Goal: Task Accomplishment & Management: Use online tool/utility

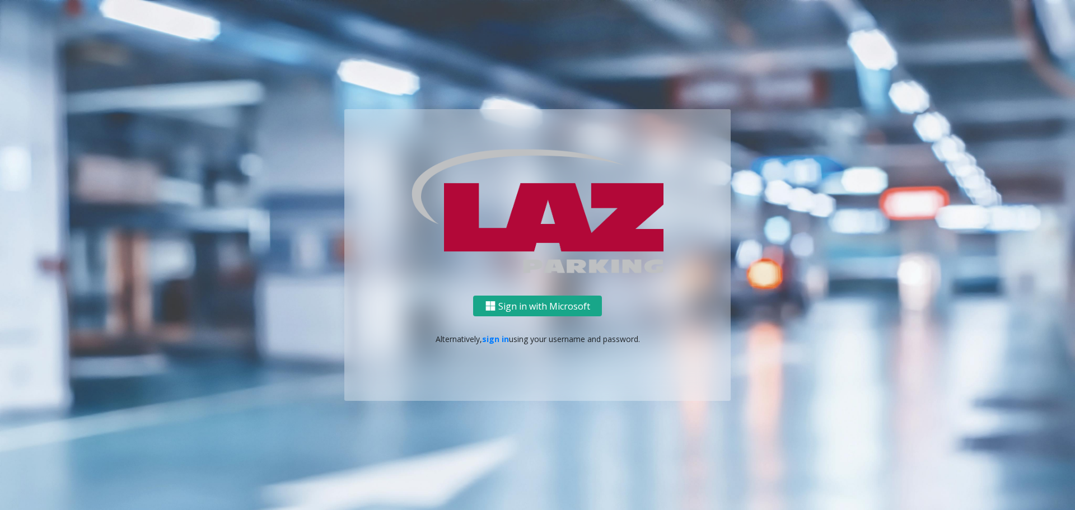
click at [515, 300] on button "Sign in with Microsoft" at bounding box center [537, 306] width 129 height 21
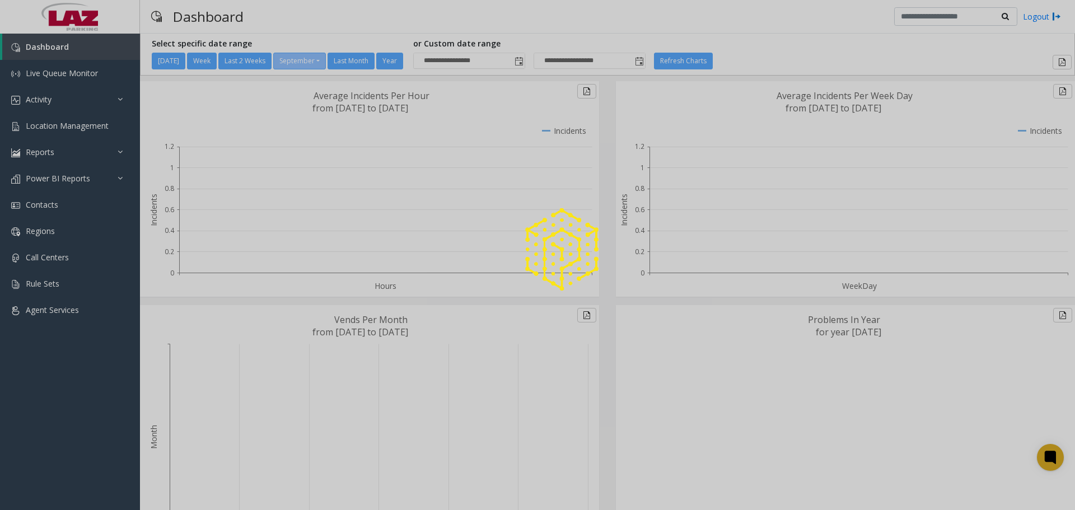
click at [66, 72] on div at bounding box center [537, 255] width 1075 height 510
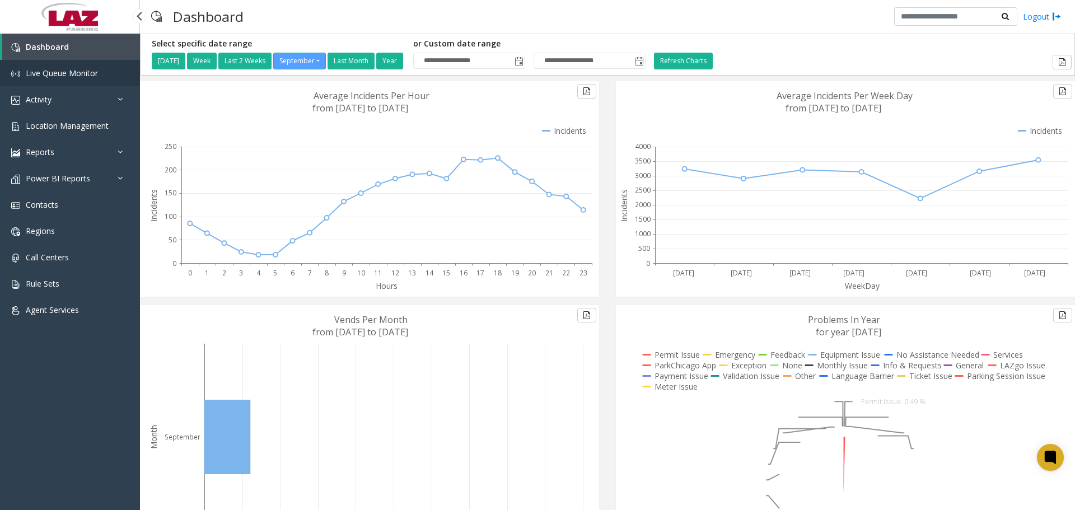
click at [67, 80] on link "Live Queue Monitor" at bounding box center [70, 73] width 140 height 26
